Goal: Information Seeking & Learning: Learn about a topic

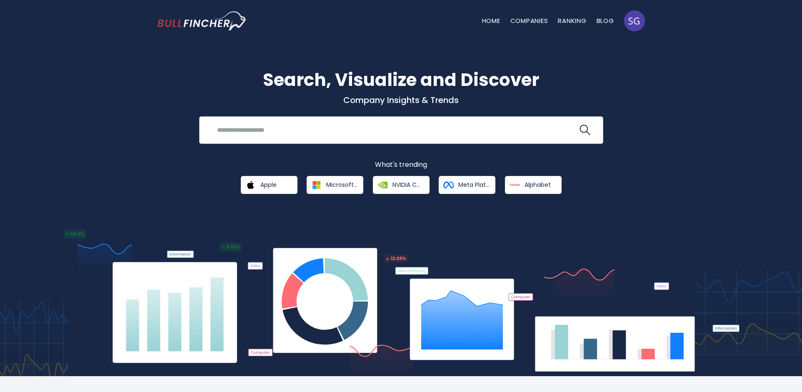
click at [284, 134] on input "search" at bounding box center [395, 129] width 366 height 15
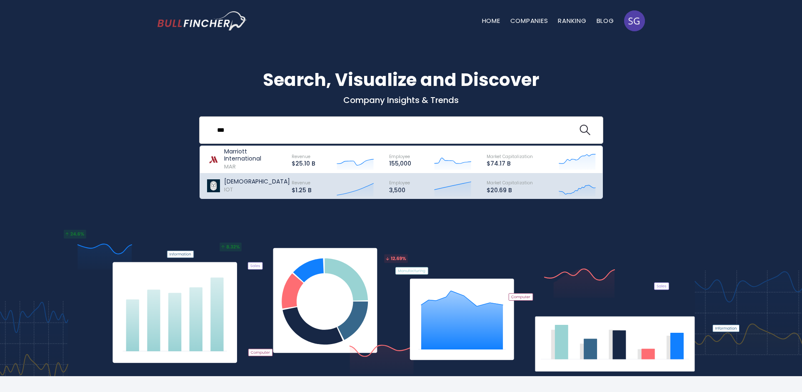
type input "***"
click at [248, 188] on div "Samsara IOT" at bounding box center [257, 186] width 66 height 16
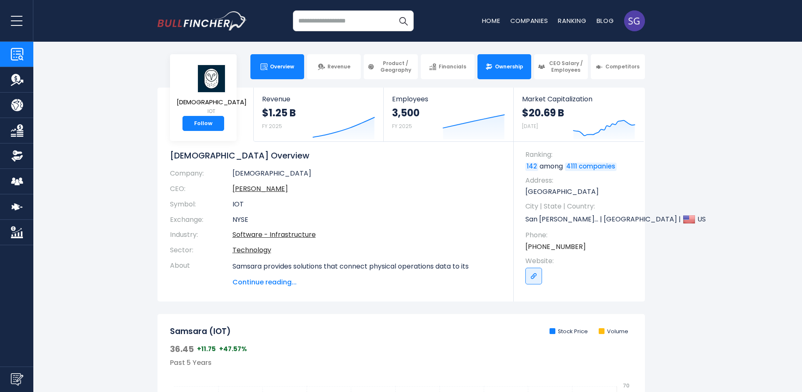
click at [507, 71] on link "Ownership" at bounding box center [504, 66] width 54 height 25
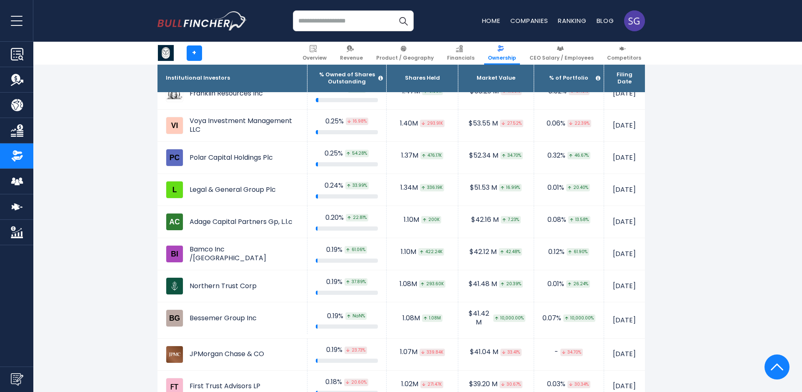
scroll to position [1562, 0]
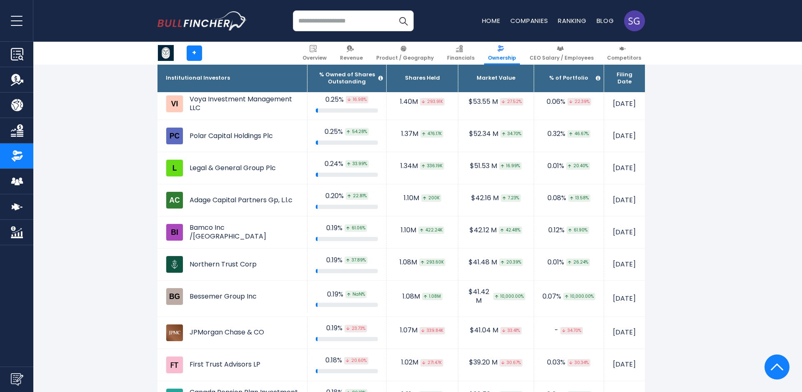
drag, startPoint x: 327, startPoint y: 240, endPoint x: 341, endPoint y: 240, distance: 13.8
click at [345, 290] on span "NaN%" at bounding box center [355, 293] width 21 height 7
click at [387, 280] on td "1.08M 1.08M" at bounding box center [423, 298] width 72 height 36
drag, startPoint x: 326, startPoint y: 238, endPoint x: 342, endPoint y: 236, distance: 15.9
click at [342, 290] on div "0.19% NaN%" at bounding box center [347, 294] width 62 height 9
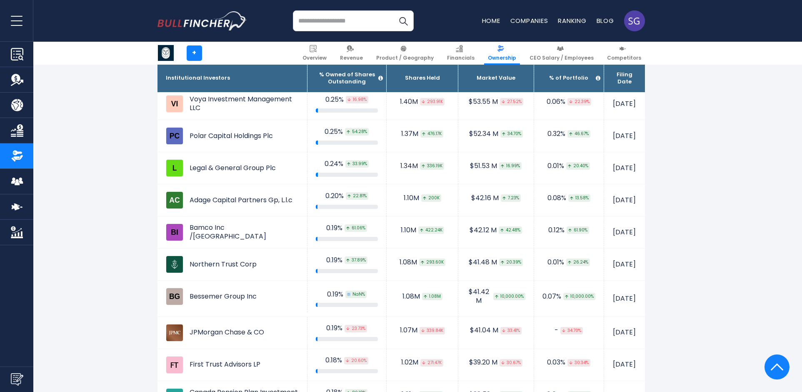
drag, startPoint x: 529, startPoint y: 275, endPoint x: 539, endPoint y: 272, distance: 10.5
click at [542, 326] on div "- 34.70%" at bounding box center [568, 330] width 53 height 9
drag, startPoint x: 549, startPoint y: 274, endPoint x: 560, endPoint y: 271, distance: 11.6
click at [560, 327] on span "34.70%" at bounding box center [571, 330] width 22 height 7
click at [573, 316] on td "- 34.70%" at bounding box center [569, 332] width 70 height 32
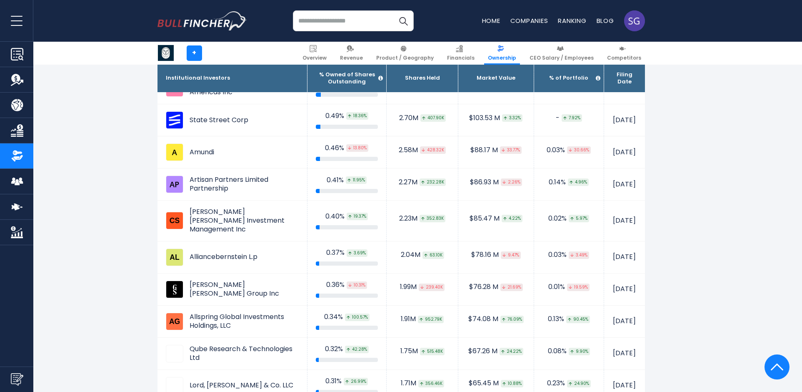
scroll to position [1062, 0]
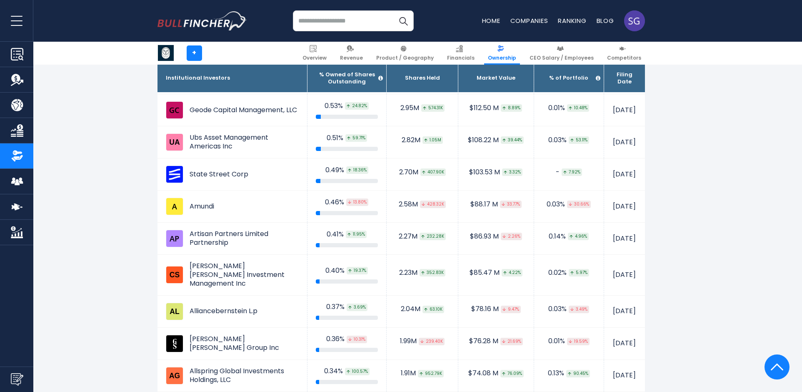
drag, startPoint x: 528, startPoint y: 113, endPoint x: 567, endPoint y: 107, distance: 39.2
click at [567, 158] on td "- 7.92%" at bounding box center [569, 174] width 70 height 32
click at [573, 158] on td "- 7.92%" at bounding box center [569, 174] width 70 height 32
drag, startPoint x: 537, startPoint y: 116, endPoint x: 557, endPoint y: 112, distance: 20.4
click at [557, 168] on div "- 7.92%" at bounding box center [568, 172] width 53 height 9
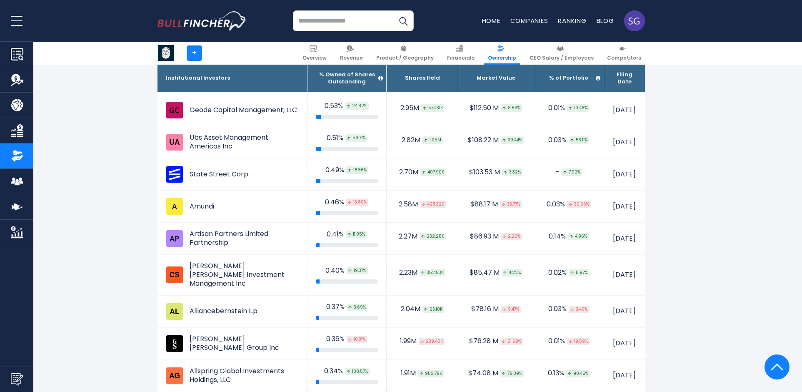
click at [574, 158] on td "- 7.92%" at bounding box center [569, 174] width 70 height 32
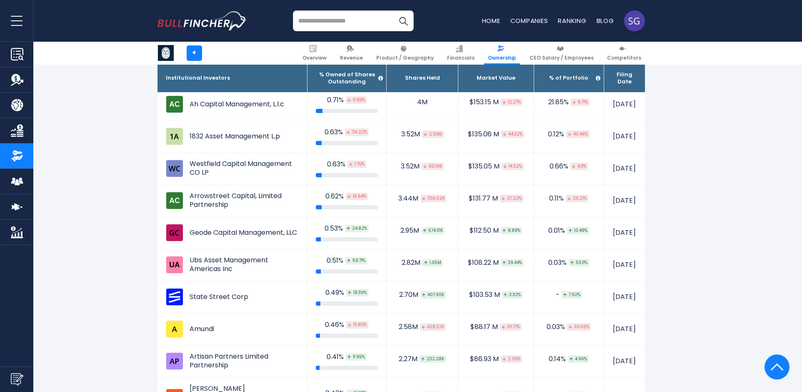
scroll to position [937, 0]
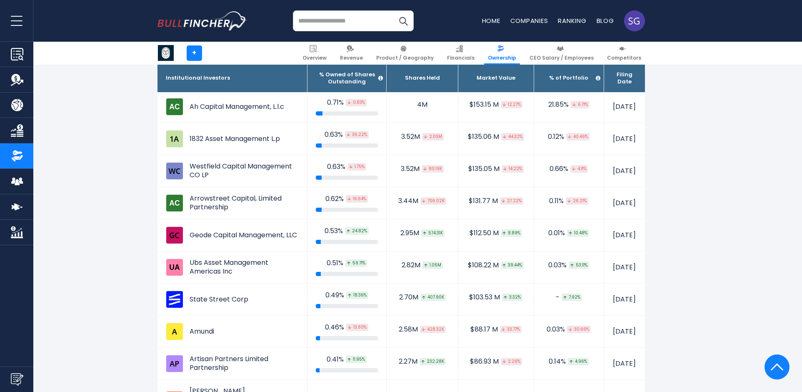
drag, startPoint x: 536, startPoint y: 237, endPoint x: 565, endPoint y: 240, distance: 29.7
click at [565, 293] on div "- 7.92%" at bounding box center [568, 297] width 53 height 9
drag, startPoint x: 536, startPoint y: 240, endPoint x: 564, endPoint y: 236, distance: 29.0
click at [564, 293] on div "- 7.92%" at bounding box center [568, 297] width 53 height 9
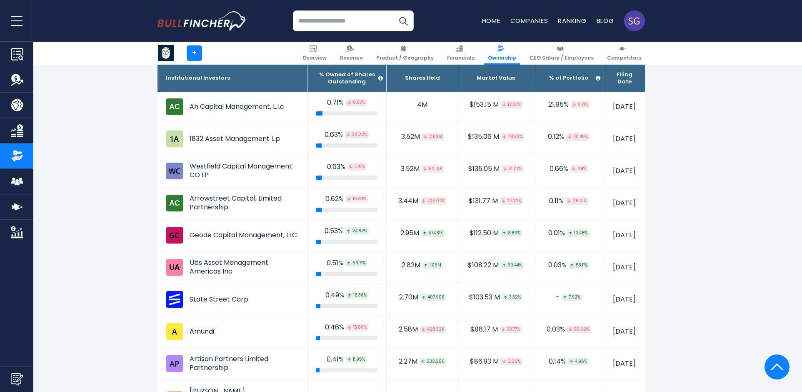
click at [578, 251] on td "0.03% 53.11%" at bounding box center [569, 267] width 70 height 32
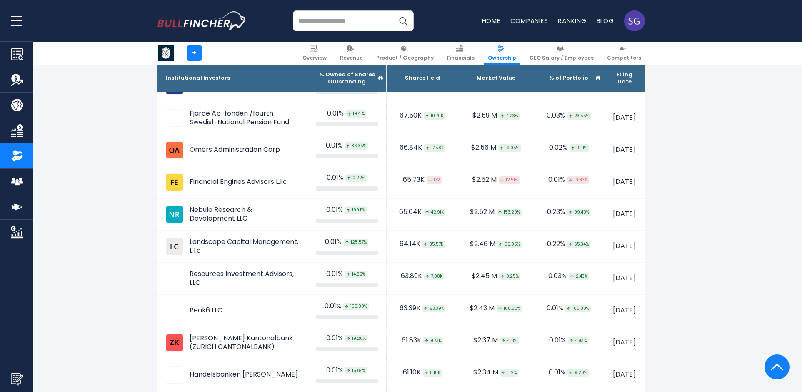
scroll to position [4936, 0]
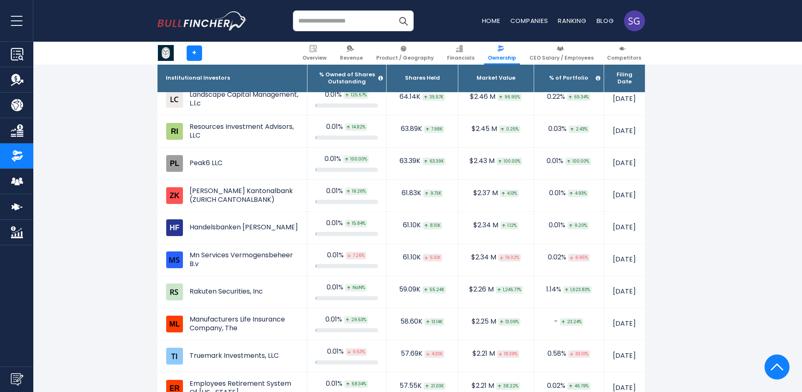
drag, startPoint x: 719, startPoint y: 177, endPoint x: 657, endPoint y: 191, distance: 63.2
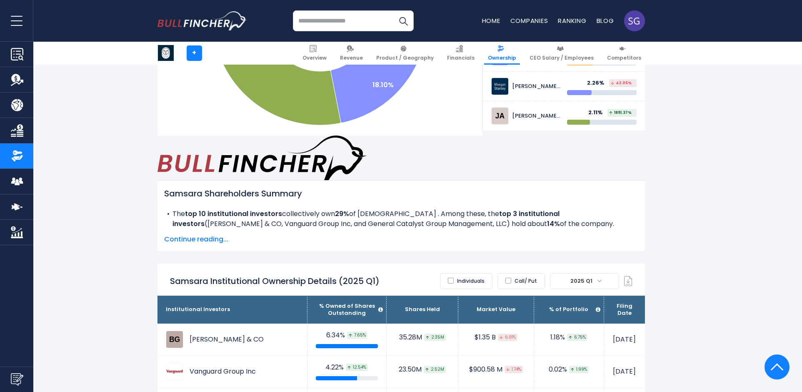
scroll to position [375, 0]
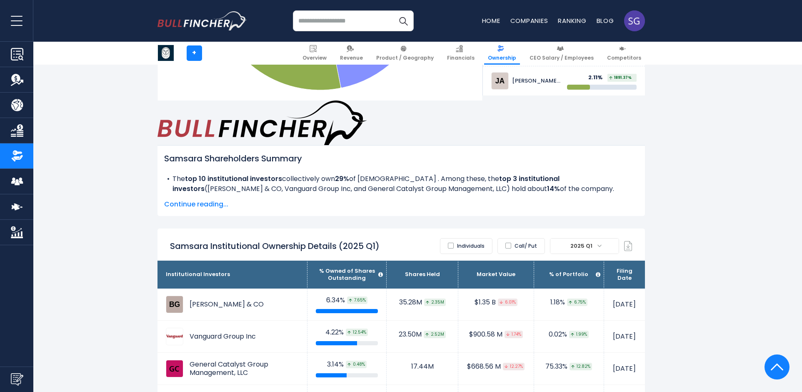
click at [214, 199] on span "Continue reading..." at bounding box center [401, 204] width 474 height 10
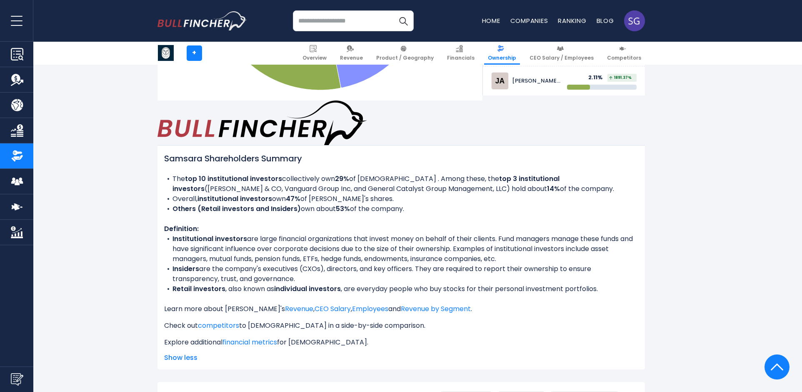
click at [188, 352] on span "Show less" at bounding box center [401, 357] width 474 height 10
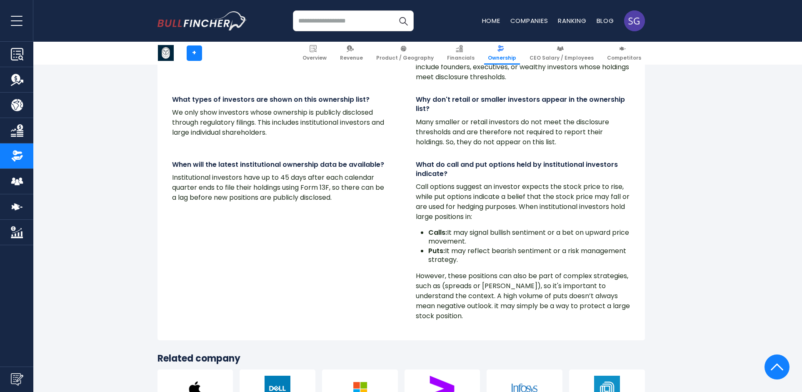
scroll to position [6957, 0]
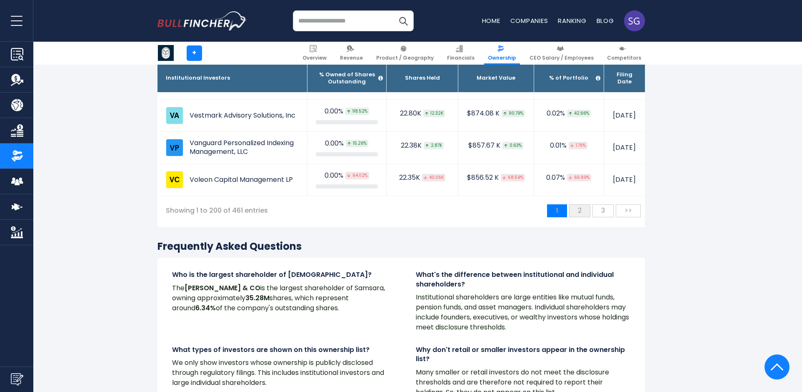
click at [580, 217] on span "2" at bounding box center [580, 210] width 12 height 14
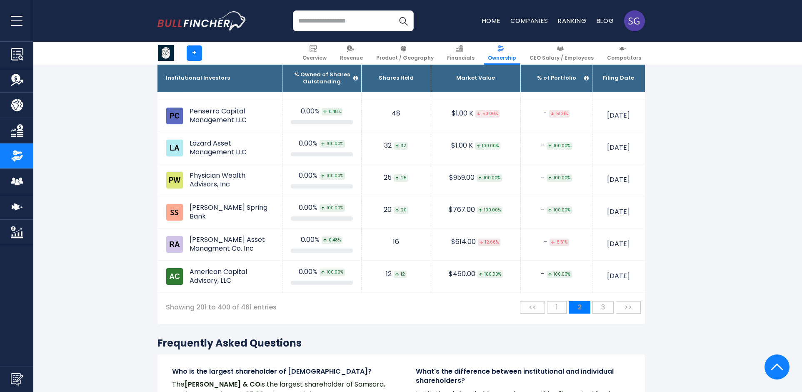
scroll to position [6934, 0]
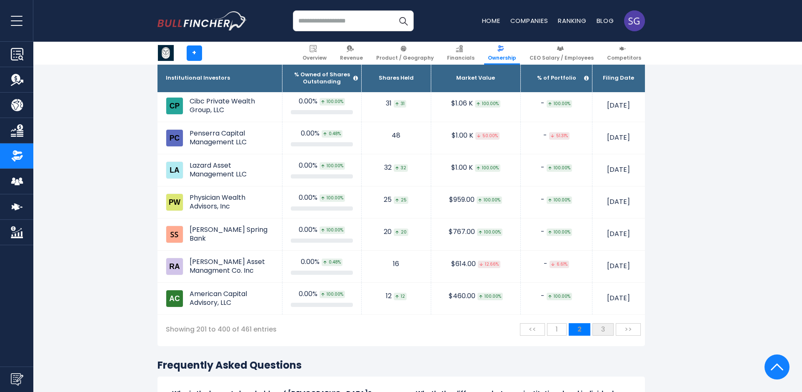
click at [600, 322] on span "3" at bounding box center [603, 329] width 12 height 14
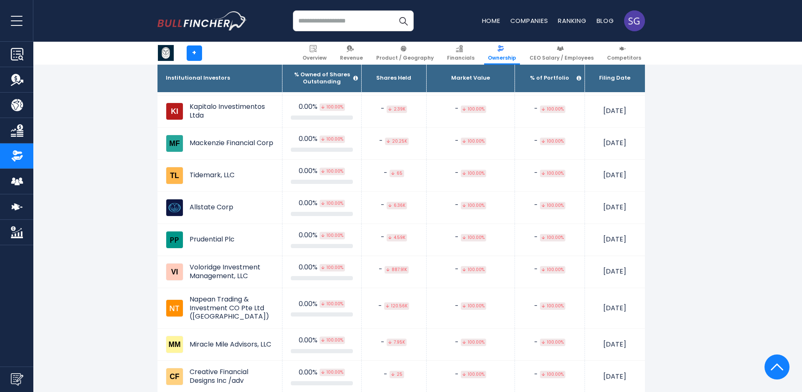
scroll to position [1429, 0]
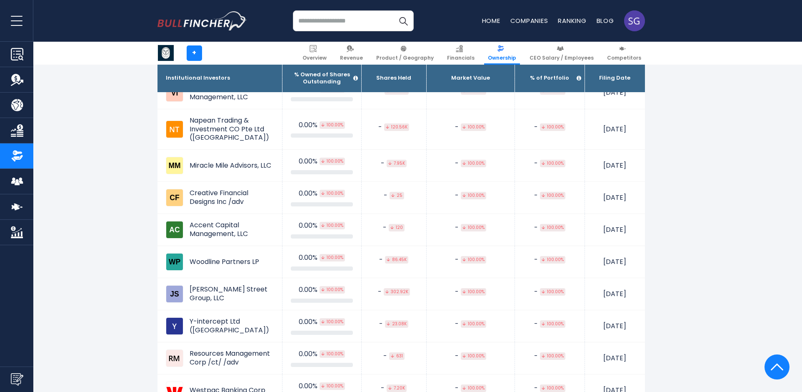
click at [782, 371] on img at bounding box center [777, 366] width 12 height 25
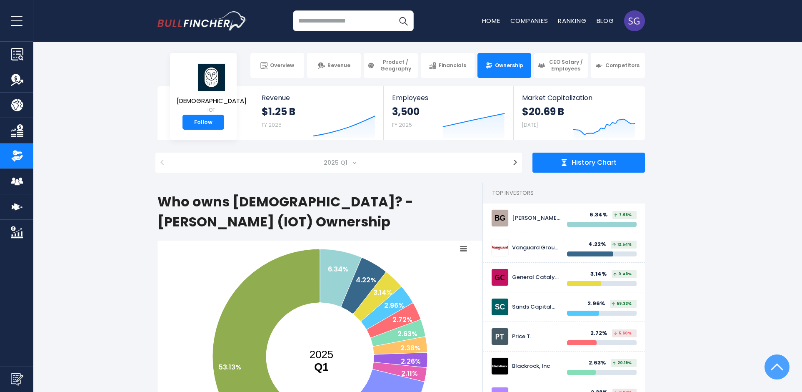
scroll to position [0, 0]
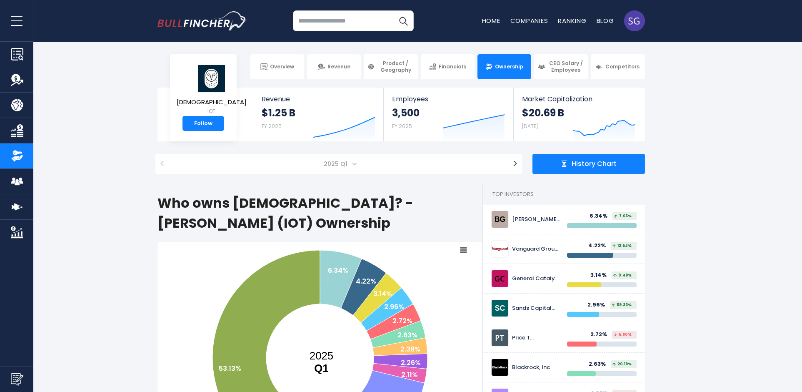
click at [582, 162] on span "History Chart" at bounding box center [594, 164] width 45 height 9
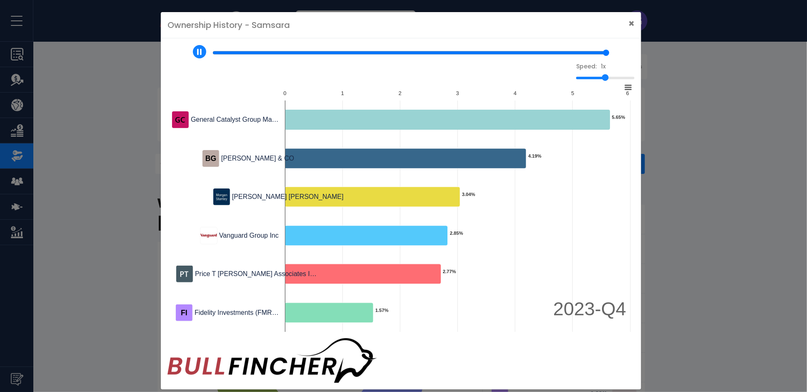
type input "*"
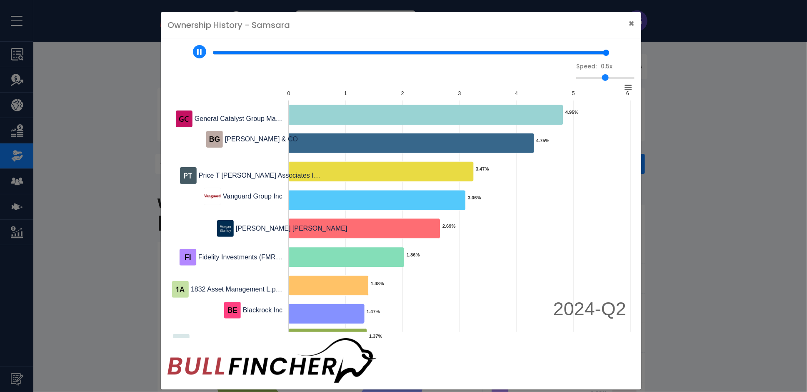
drag, startPoint x: 607, startPoint y: 85, endPoint x: 539, endPoint y: 92, distance: 69.1
type input "*"
click at [576, 79] on input "0.5x" at bounding box center [605, 78] width 58 height 2
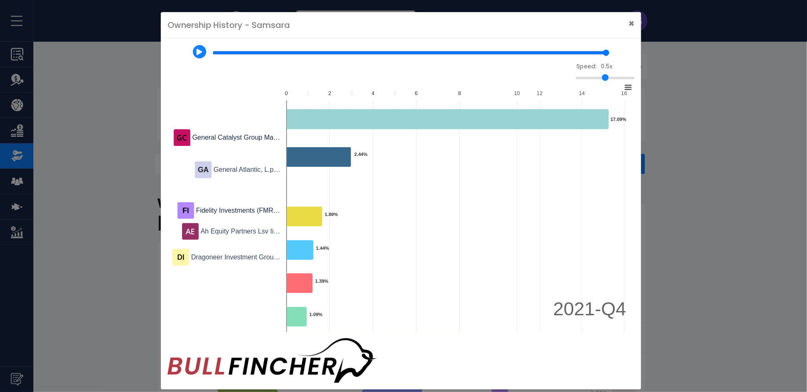
drag, startPoint x: 604, startPoint y: 57, endPoint x: 210, endPoint y: 51, distance: 394.5
click at [212, 51] on input "range" at bounding box center [410, 53] width 397 height 7
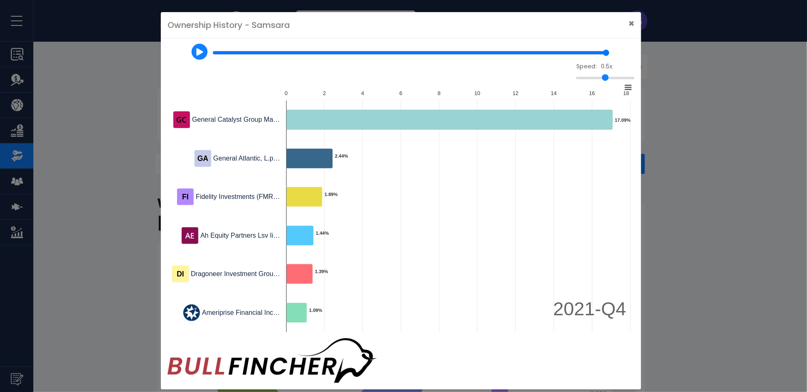
click at [197, 55] on img at bounding box center [199, 51] width 7 height 7
type input "*"
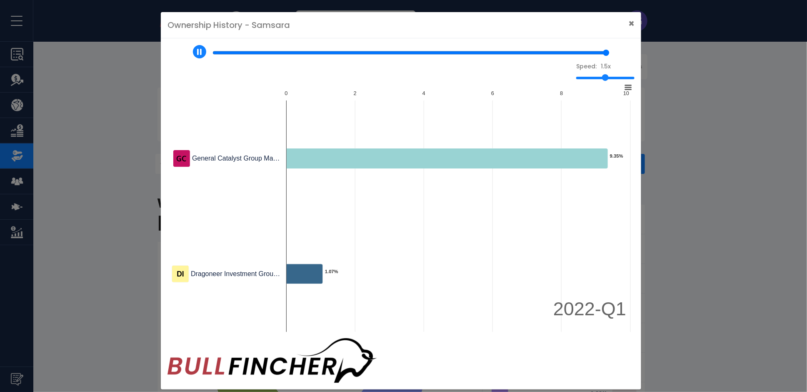
drag, startPoint x: 582, startPoint y: 85, endPoint x: 670, endPoint y: 87, distance: 87.9
type input "*"
click at [634, 79] on input "1.5x" at bounding box center [605, 78] width 58 height 2
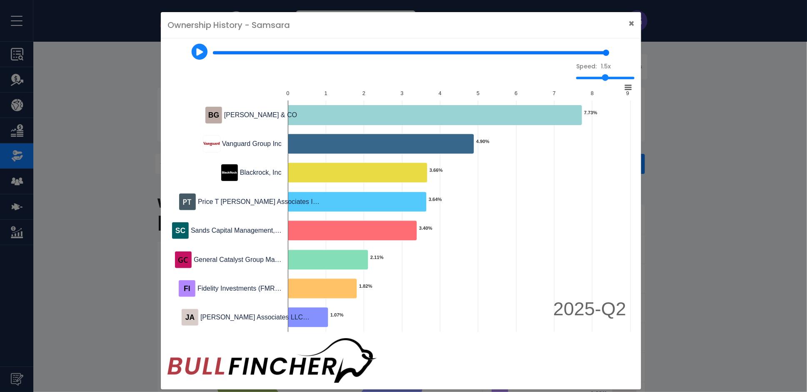
click at [201, 55] on img at bounding box center [199, 51] width 7 height 7
click at [626, 90] on icon at bounding box center [628, 87] width 6 height 4
click at [598, 108] on li "View Fullscreen" at bounding box center [599, 102] width 61 height 12
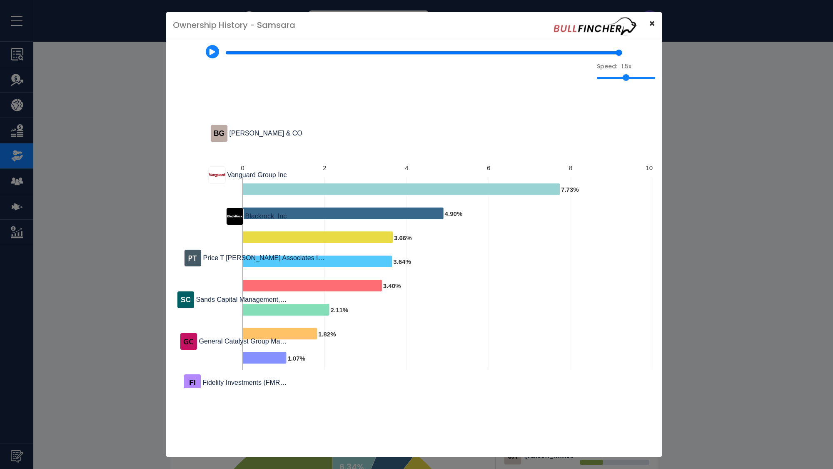
click at [655, 17] on span "×" at bounding box center [652, 24] width 6 height 14
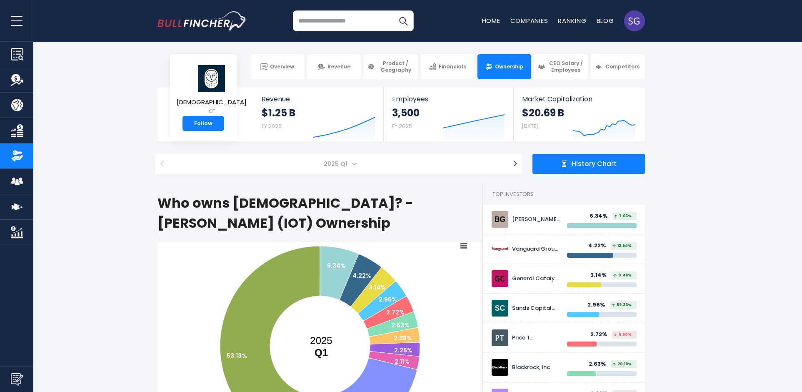
click at [462, 244] on icon at bounding box center [464, 246] width 6 height 4
click at [442, 255] on li "View Fullscreen" at bounding box center [435, 261] width 61 height 12
click at [593, 165] on span "History Chart" at bounding box center [594, 164] width 45 height 9
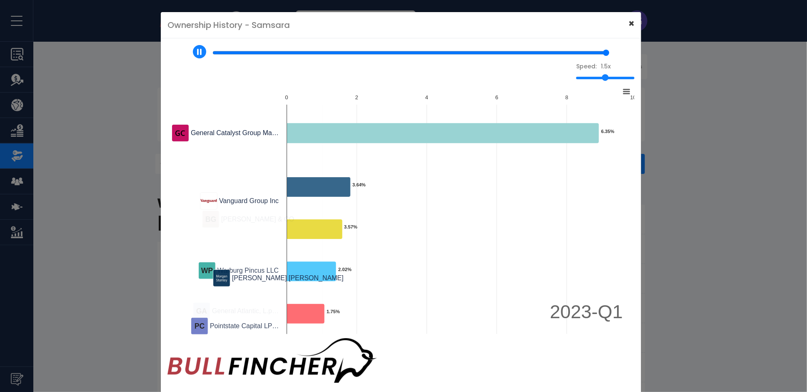
click at [628, 25] on span "×" at bounding box center [631, 24] width 6 height 14
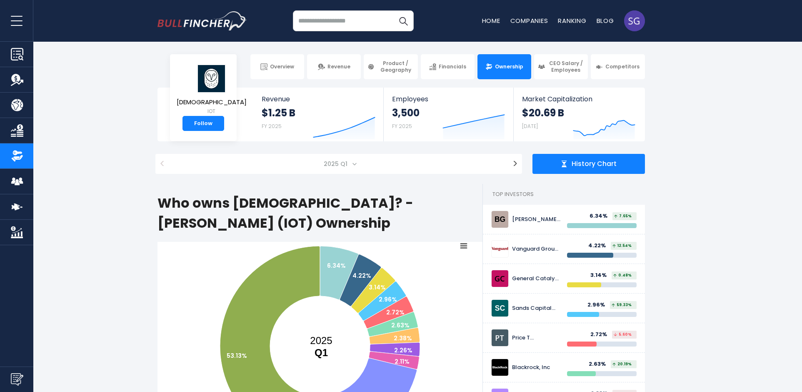
click at [579, 171] on div "History Chart" at bounding box center [588, 164] width 112 height 20
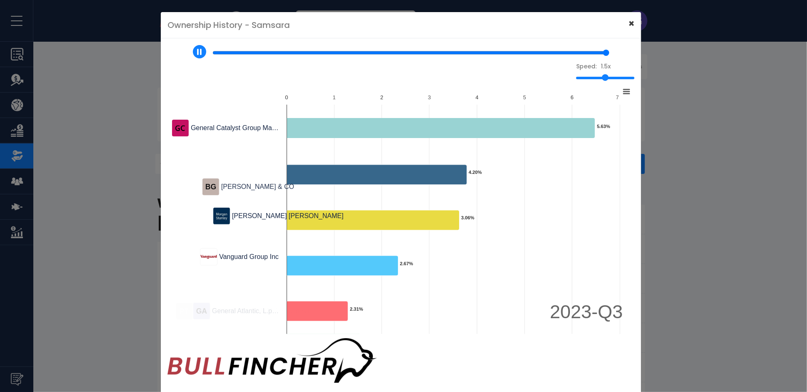
click at [628, 26] on span "×" at bounding box center [631, 24] width 6 height 14
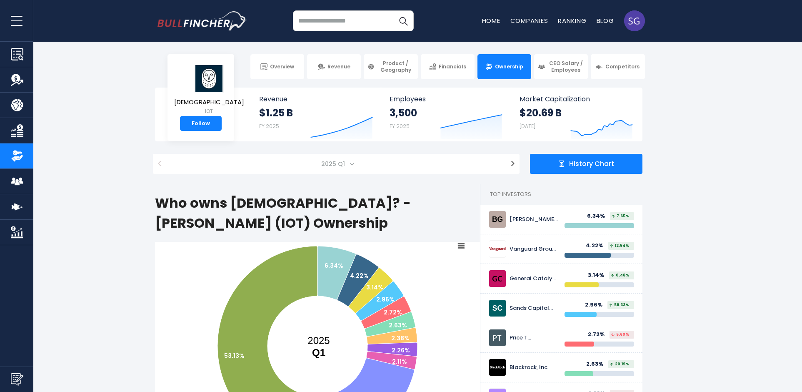
type input "*"
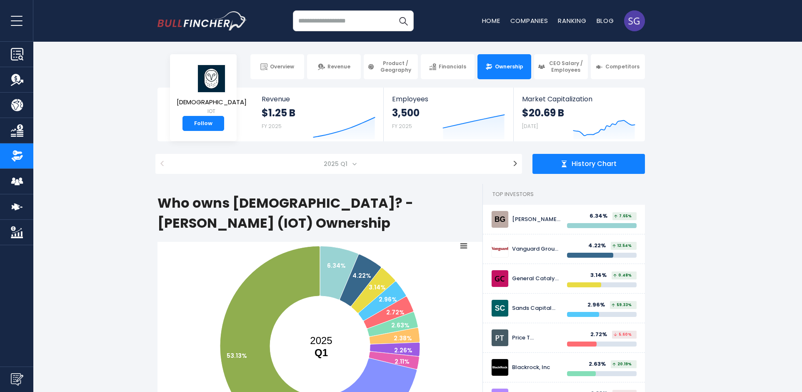
click at [595, 160] on span "History Chart" at bounding box center [594, 164] width 45 height 9
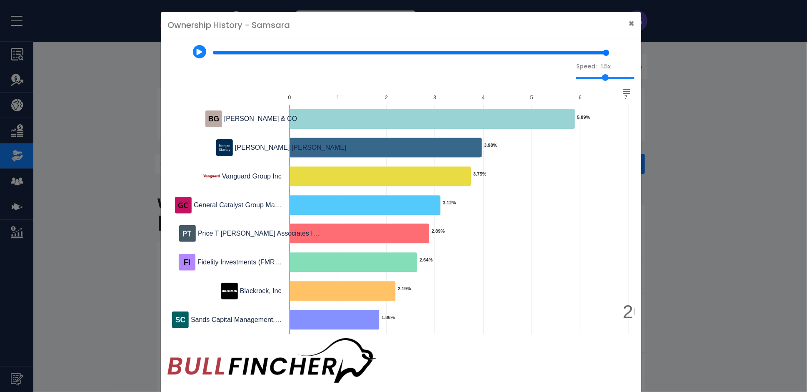
click at [626, 88] on rect at bounding box center [627, 92] width 12 height 12
click at [601, 105] on li "View Fullscreen" at bounding box center [599, 106] width 61 height 12
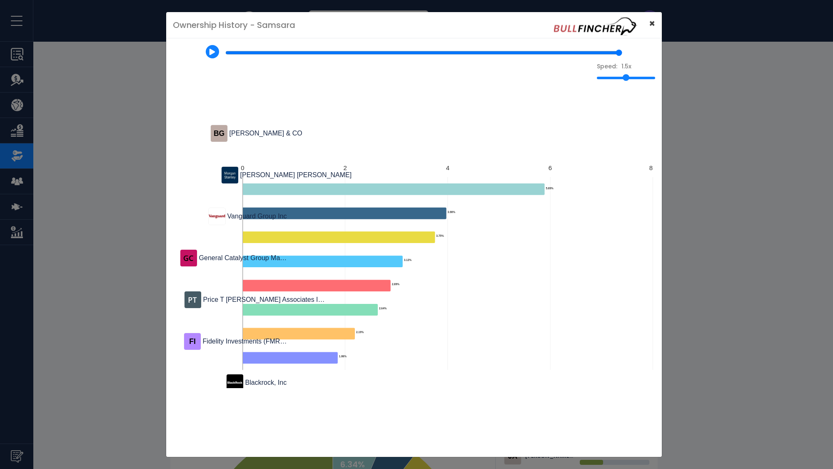
click at [655, 17] on span "×" at bounding box center [652, 24] width 6 height 14
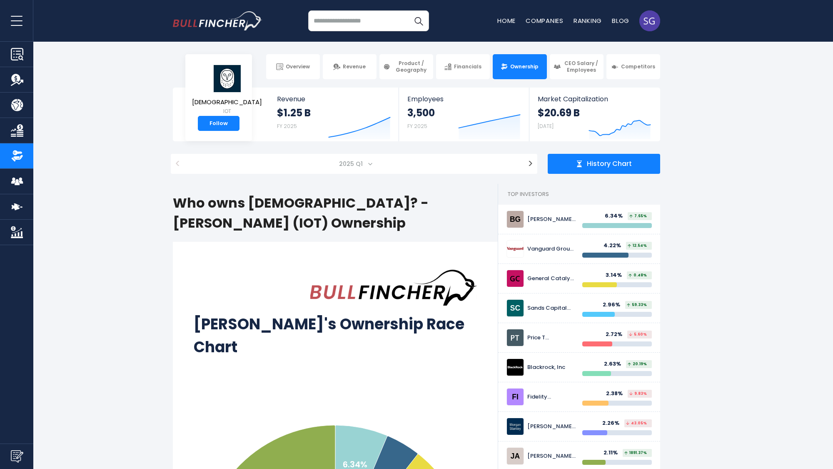
click at [592, 165] on html "Overview Revenue Product / Geography" at bounding box center [416, 234] width 833 height 469
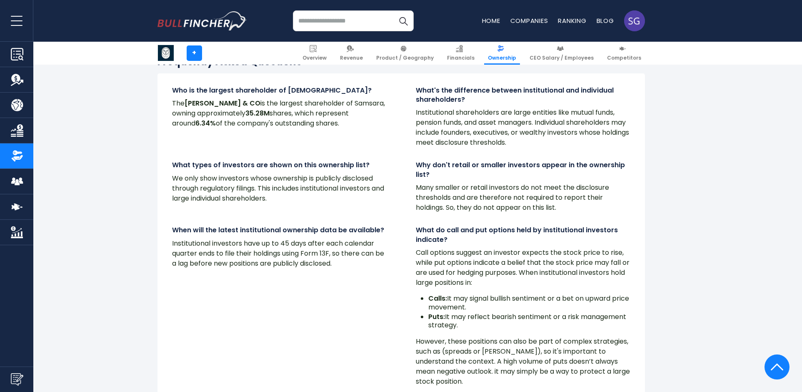
scroll to position [2611, 0]
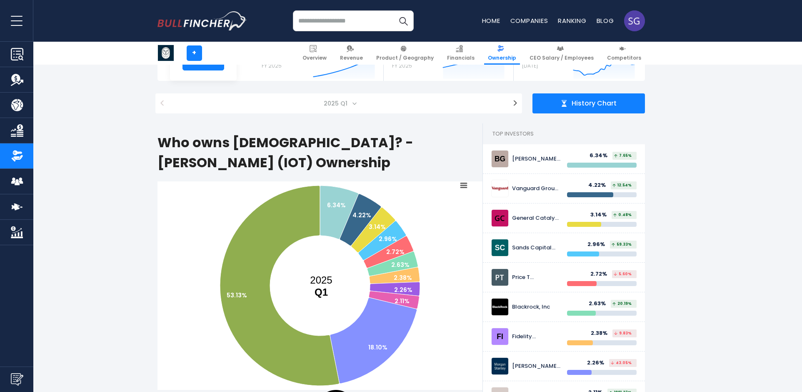
scroll to position [0, 0]
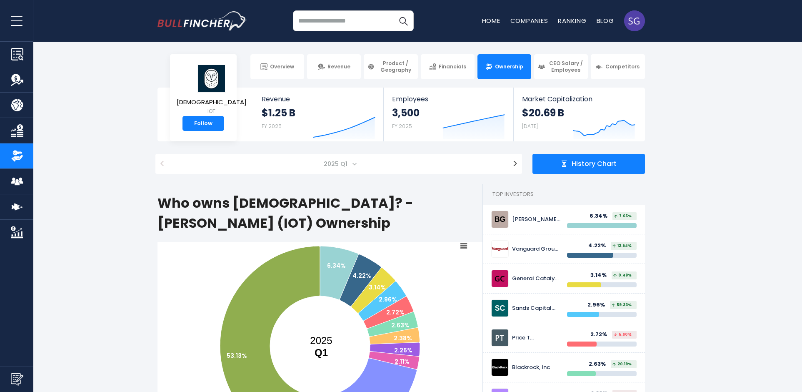
click at [667, 82] on body "Overview Revenue Product / Geography" at bounding box center [401, 196] width 802 height 392
